Goal: Information Seeking & Learning: Find specific fact

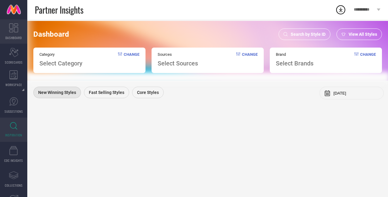
click at [14, 33] on link "DASHBOARD" at bounding box center [13, 31] width 27 height 24
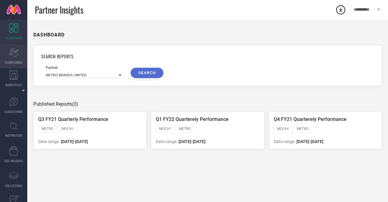
click at [19, 60] on span "SCORECARDS" at bounding box center [14, 62] width 18 height 5
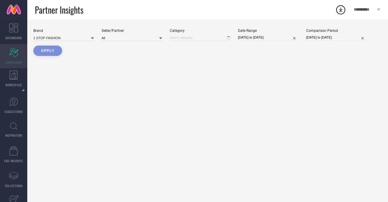
type input "All"
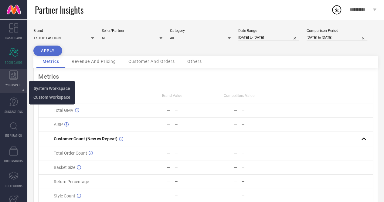
click at [10, 72] on icon at bounding box center [13, 74] width 8 height 9
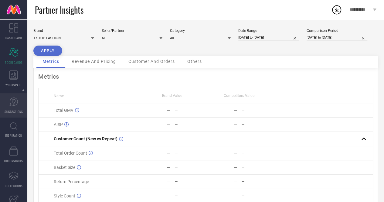
click at [12, 102] on icon at bounding box center [13, 101] width 9 height 9
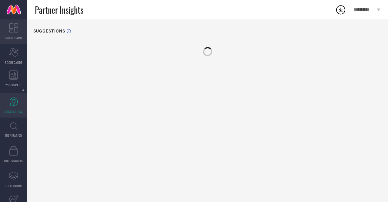
click at [14, 35] on link "DASHBOARD" at bounding box center [13, 31] width 27 height 24
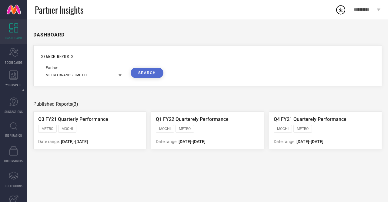
click at [102, 131] on div "METRO MOCHI" at bounding box center [89, 129] width 103 height 9
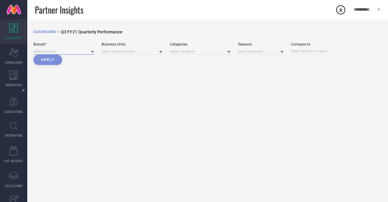
click at [77, 52] on input at bounding box center [63, 51] width 61 height 6
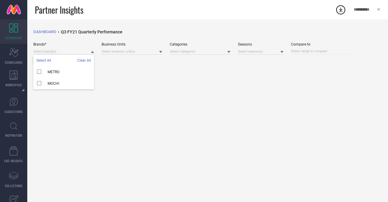
click at [134, 80] on div "DASHBOARD breadcrumb Created with Sketch. Q3 FY21 Quarterly Performance Brands*…" at bounding box center [207, 110] width 361 height 182
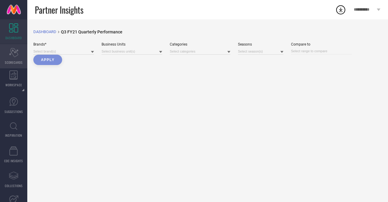
click at [18, 62] on span "SCORECARDS" at bounding box center [14, 62] width 18 height 5
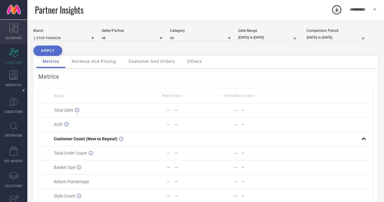
click at [15, 32] on icon at bounding box center [13, 27] width 9 height 9
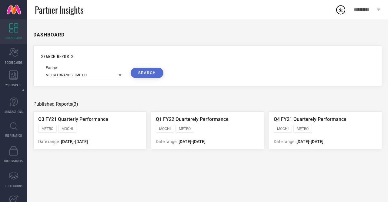
click at [124, 75] on div "Partner METRO BRANDS LIMITED SEARCH" at bounding box center [208, 72] width 324 height 12
click at [119, 76] on icon at bounding box center [120, 75] width 3 height 3
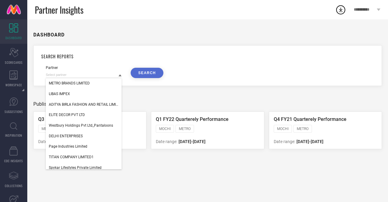
click at [119, 76] on icon at bounding box center [120, 75] width 3 height 3
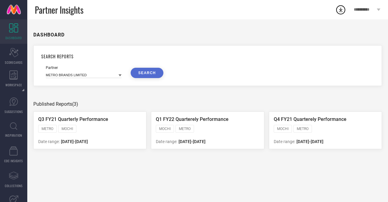
click at [240, 130] on div "MOCHI METRO" at bounding box center [207, 129] width 103 height 9
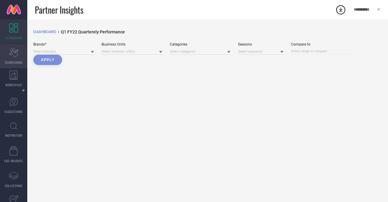
click at [11, 50] on icon "Scorecard" at bounding box center [13, 52] width 9 height 9
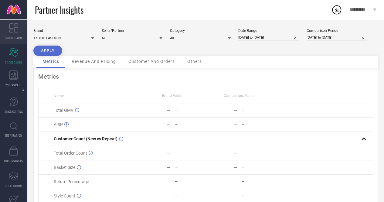
click at [14, 34] on link "DASHBOARD" at bounding box center [13, 31] width 27 height 24
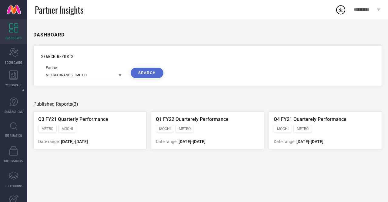
click at [136, 72] on button "SEARCH" at bounding box center [147, 73] width 33 height 10
click at [14, 99] on icon at bounding box center [14, 101] width 4 height 5
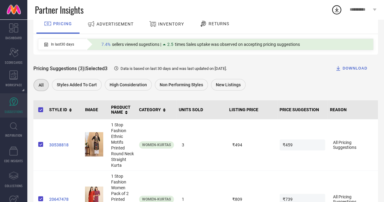
scroll to position [47, 0]
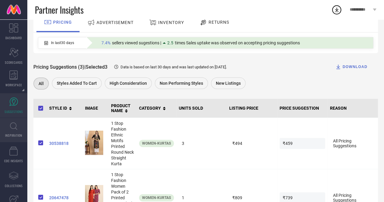
click at [13, 125] on icon at bounding box center [13, 126] width 7 height 8
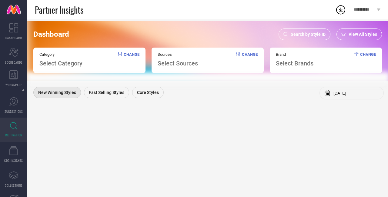
click at [96, 58] on div "Category Select Category Change" at bounding box center [89, 60] width 112 height 25
click at [290, 31] on div "Search by Style ID" at bounding box center [305, 35] width 52 height 12
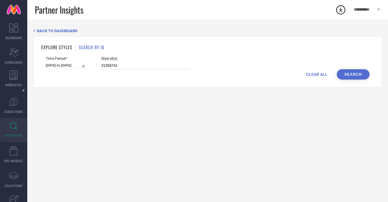
click at [138, 65] on input "31358741" at bounding box center [145, 65] width 88 height 7
type input "3"
paste input "1589498 2498147 6674533 11901120 11901130 12303632 12358494 13345756 13866544 1…"
type input "1589498 2498147 6674533 11901120 11901130 12303632 12358494 13345756 13866544 1…"
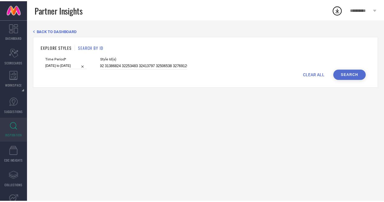
scroll to position [0, 0]
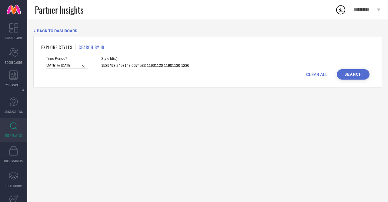
click at [354, 73] on button "Search" at bounding box center [353, 74] width 33 height 10
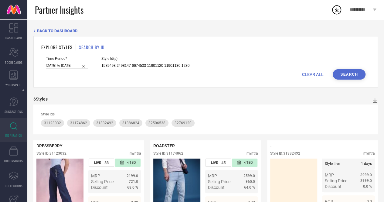
click at [125, 68] on input "1589498 2498147 6674533 11901120 11901130 12303632 12358494 13345756 13866544 1…" at bounding box center [145, 65] width 88 height 7
paste input "12303632"
type input "12303632"
click at [356, 71] on button "Search" at bounding box center [349, 74] width 33 height 10
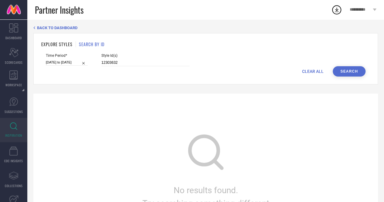
scroll to position [3, 0]
